Goal: Complete application form

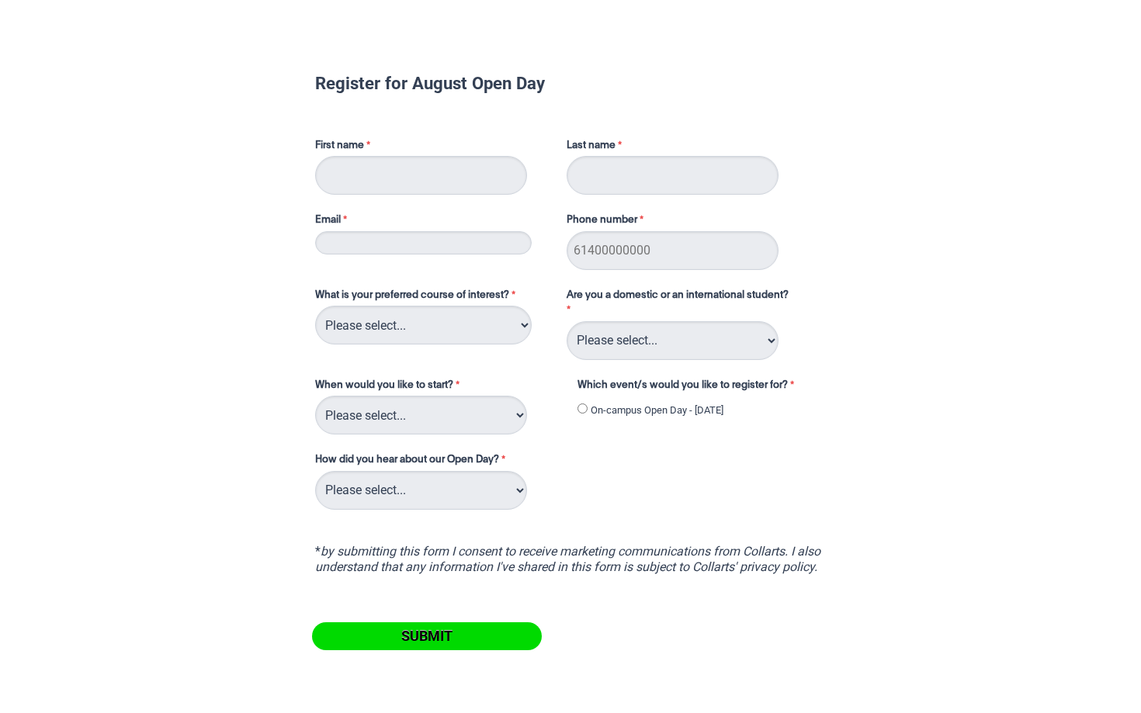
click at [439, 173] on input "First name" at bounding box center [421, 175] width 212 height 39
type input "Lauren"
type input "[PERSON_NAME]"
type input "0407093630"
click at [428, 250] on input "Email" at bounding box center [423, 242] width 216 height 23
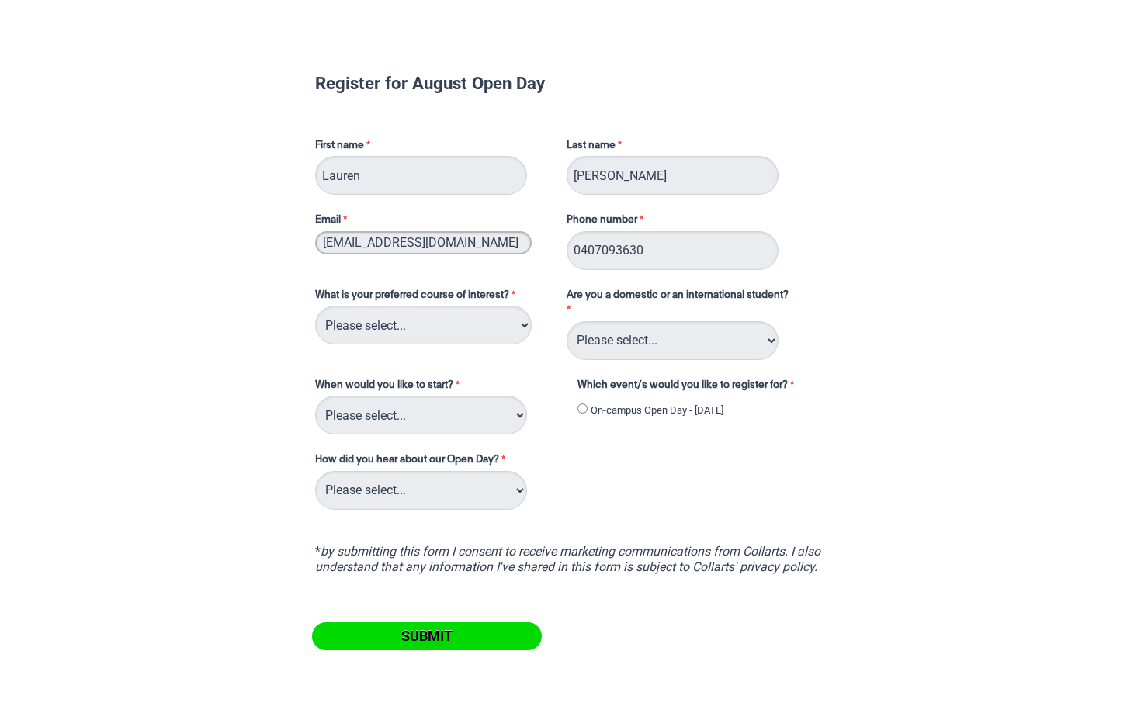
type input "[EMAIL_ADDRESS][DOMAIN_NAME]"
click at [414, 320] on select "Please select... 2D Animation Acting Audio Engineering Circus Arts Comedy Digit…" at bounding box center [423, 325] width 216 height 39
select select "tfa_108"
click at [459, 335] on select "Please select... 2D Animation Acting Audio Engineering Circus Arts Comedy Digit…" at bounding box center [423, 325] width 216 height 39
click at [651, 351] on select "Please select... Domestic Student International Student" at bounding box center [672, 340] width 212 height 39
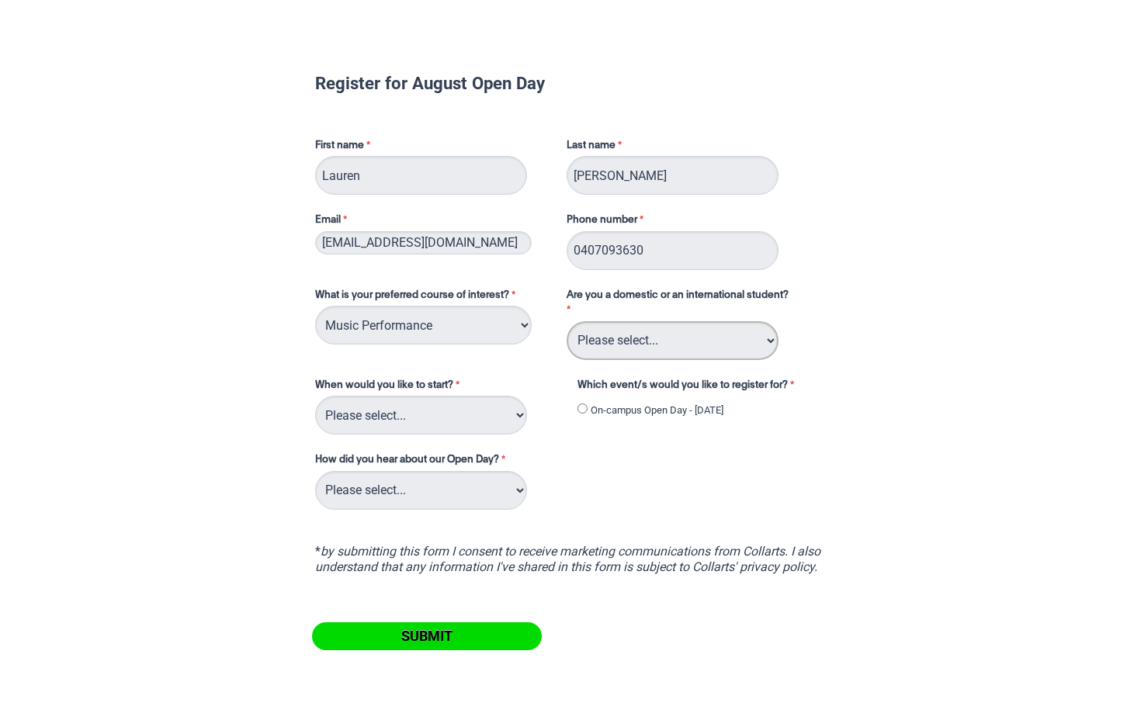
select select "tfa_126"
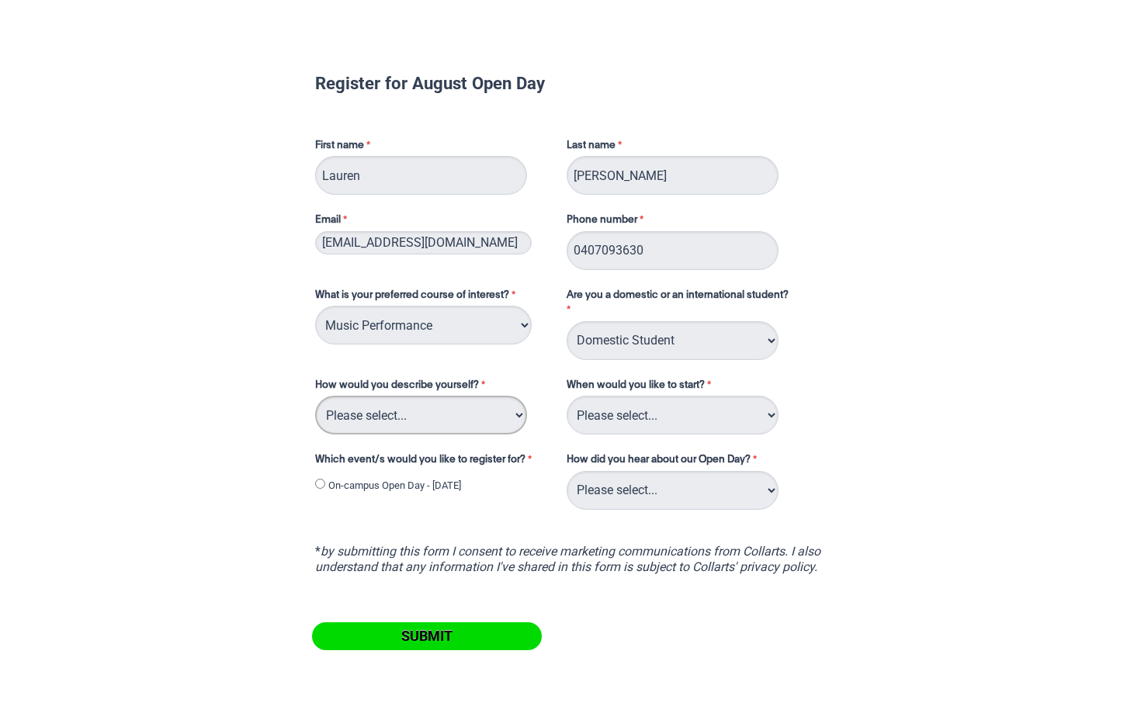
click at [444, 426] on select "Please select... I've completed Year 12 I'm looking for a career change I'm alr…" at bounding box center [421, 415] width 212 height 39
select select "tfa_70"
click at [628, 421] on select "Please select... Trimester 3 2025, starting [DATE] Trimester 1 2026, starting […" at bounding box center [672, 415] width 212 height 39
click at [590, 437] on div "What is your preferred course of interest? Please select... 2D Animation Acting…" at bounding box center [570, 393] width 523 height 240
click at [475, 431] on select "Please select... I've completed Year 12 I'm looking for a career change I'm alr…" at bounding box center [421, 415] width 212 height 39
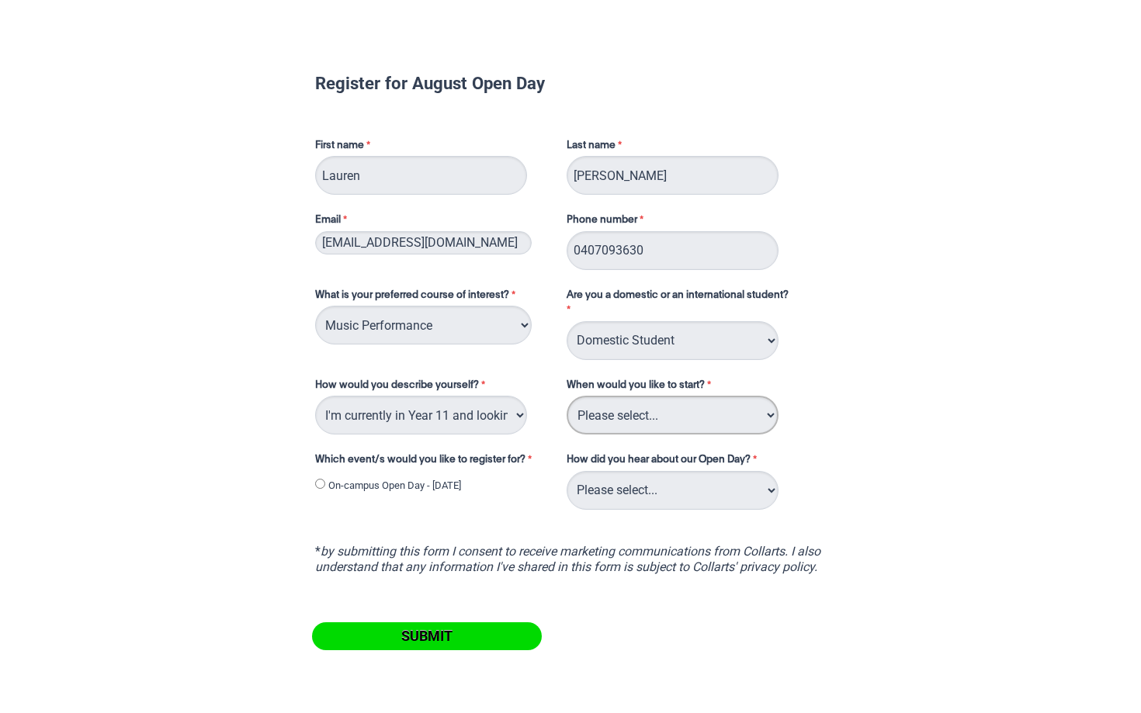
click at [638, 417] on select "Please select... Trimester 3 2025, starting [DATE] Trimester 1 2026, starting […" at bounding box center [672, 415] width 212 height 39
click at [321, 483] on input "On-campus Open Day - [DATE]" at bounding box center [320, 484] width 10 height 10
radio input "true"
click at [621, 493] on select "Please select... Career Advisor Career Expo Collarts Newsletter/Email Collarts …" at bounding box center [672, 490] width 212 height 39
select select "tfa_139"
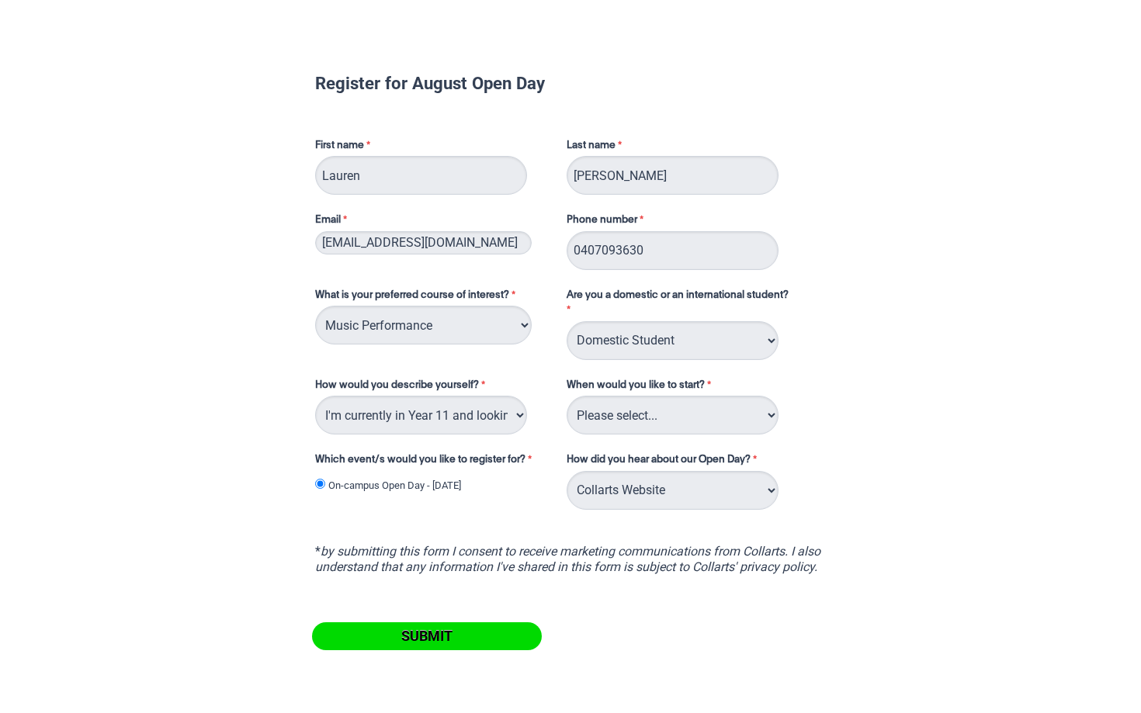
click at [424, 638] on input "Submit" at bounding box center [427, 636] width 230 height 28
click at [691, 397] on select "Please select... Trimester 3 2025, starting [DATE] Trimester 1 2026, starting […" at bounding box center [672, 415] width 212 height 39
select select "tfa_234"
click at [469, 632] on input "Submit" at bounding box center [427, 636] width 230 height 28
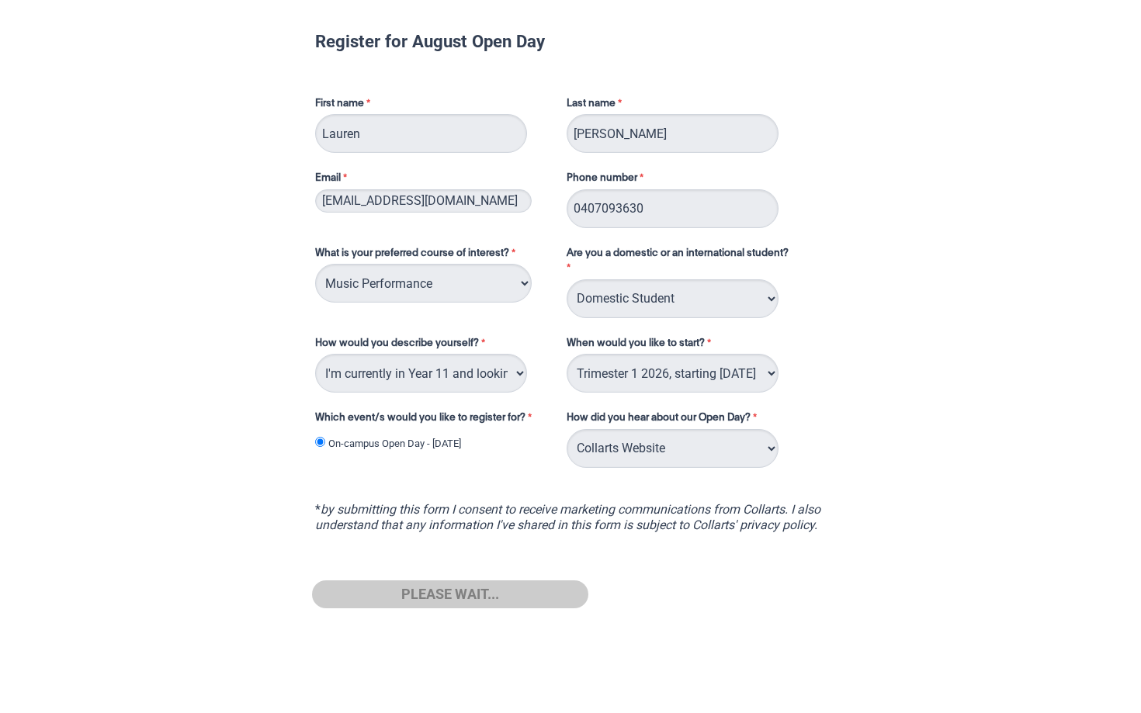
scroll to position [68, 0]
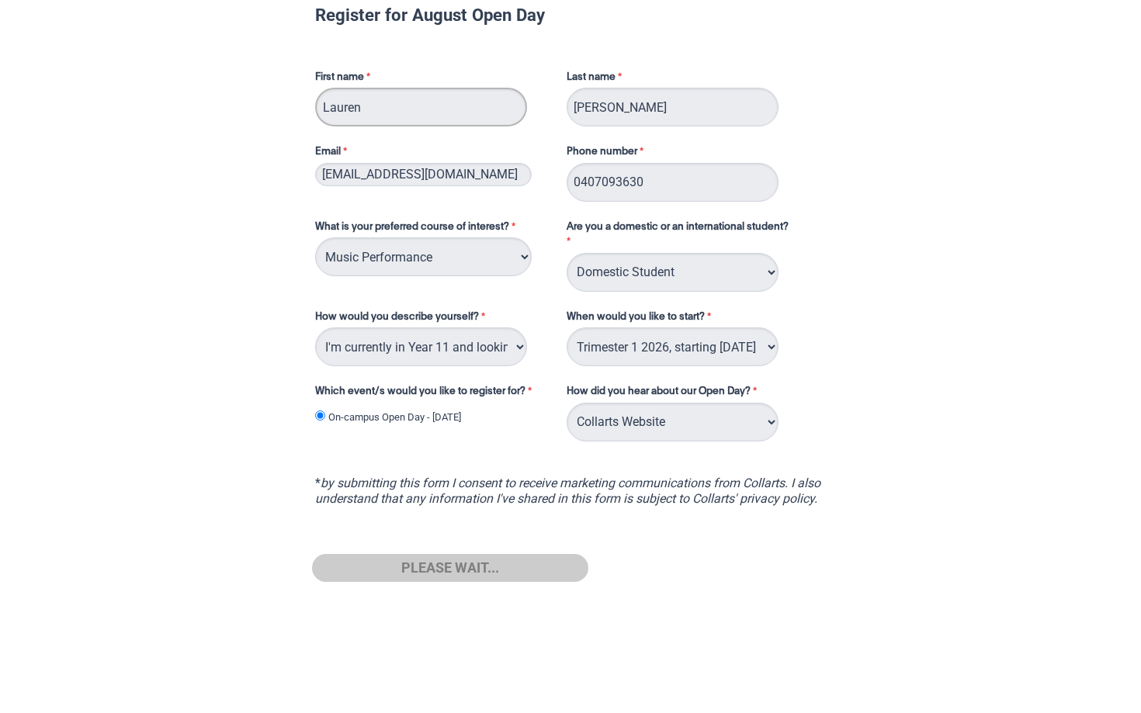
click at [498, 114] on input "Lauren" at bounding box center [421, 107] width 212 height 39
drag, startPoint x: 490, startPoint y: 114, endPoint x: 319, endPoint y: 92, distance: 172.8
click at [324, 94] on input "Lauren" at bounding box center [421, 107] width 212 height 39
type input "Coo"
